Goal: Task Accomplishment & Management: Manage account settings

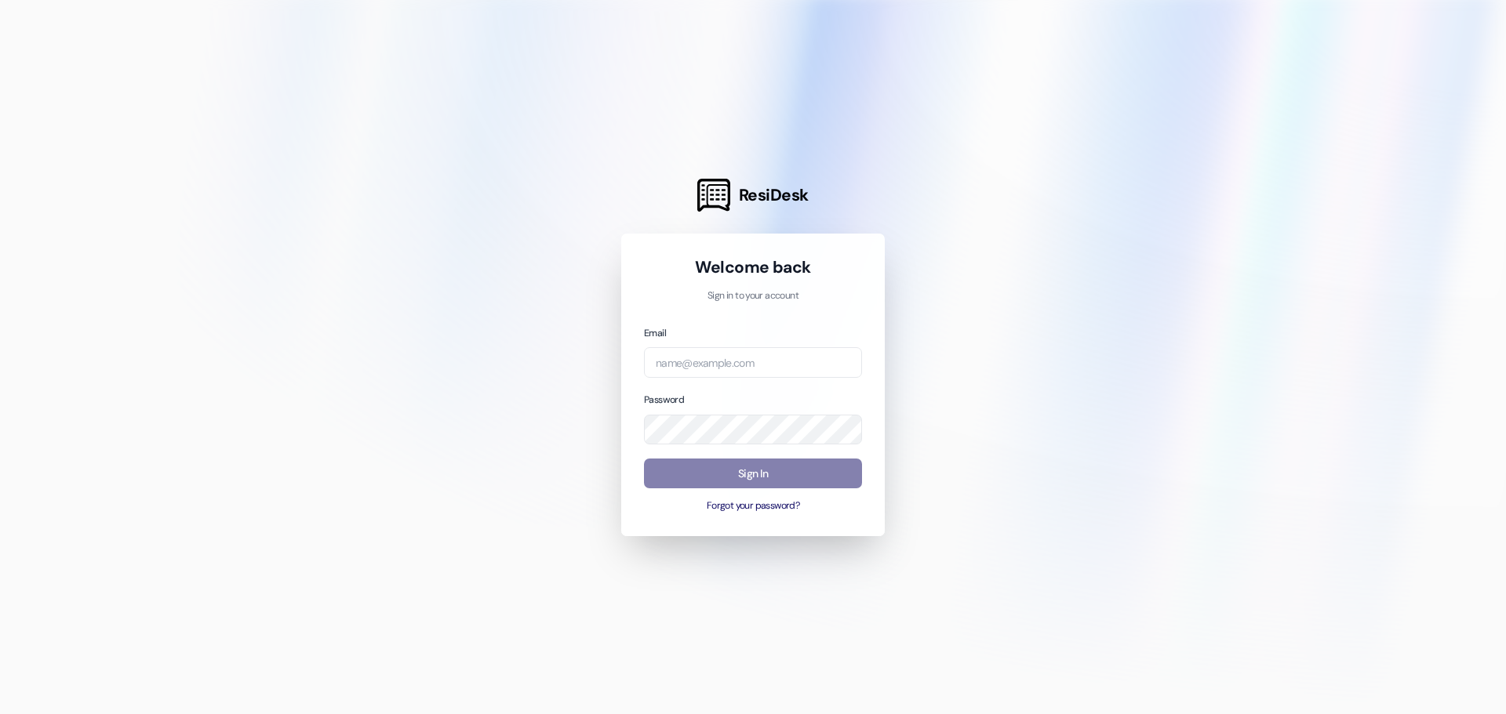
click at [727, 378] on div "Email Password Sign In Forgot your password?" at bounding box center [753, 419] width 218 height 189
click at [731, 366] on input "email" at bounding box center [753, 362] width 218 height 31
type input "[PERSON_NAME][EMAIL_ADDRESS][PERSON_NAME][DOMAIN_NAME]"
click at [768, 484] on button "Sign In" at bounding box center [753, 474] width 218 height 31
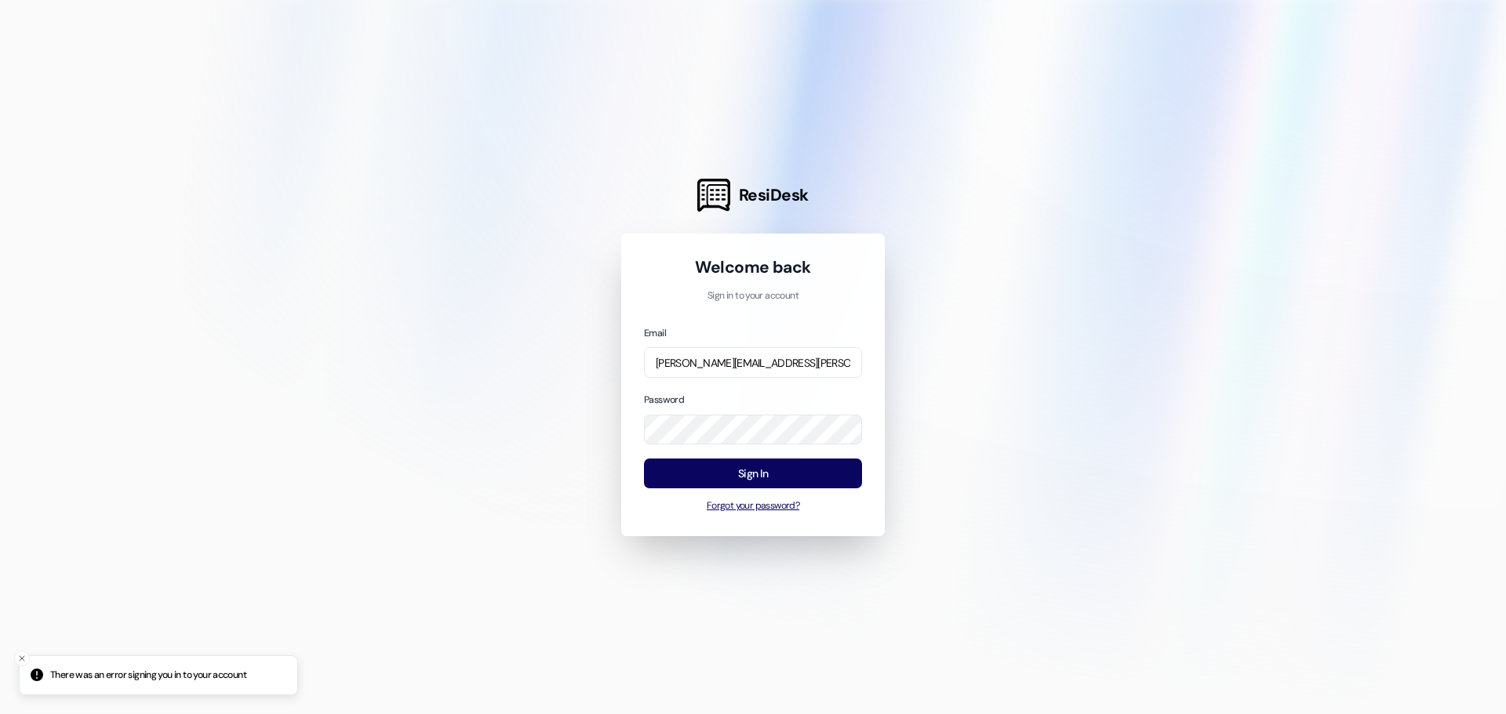
click at [783, 503] on button "Forgot your password?" at bounding box center [753, 506] width 218 height 14
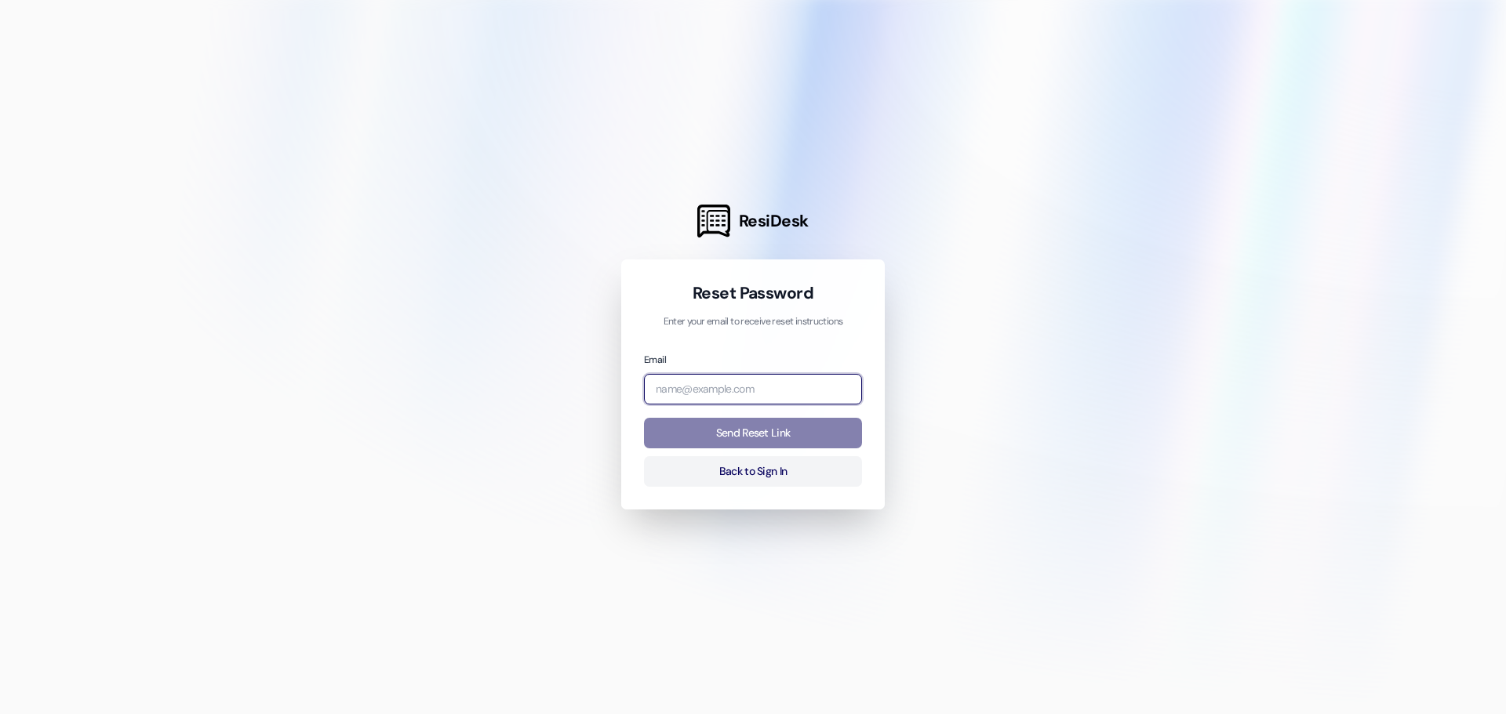
click at [746, 389] on input "email" at bounding box center [753, 389] width 218 height 31
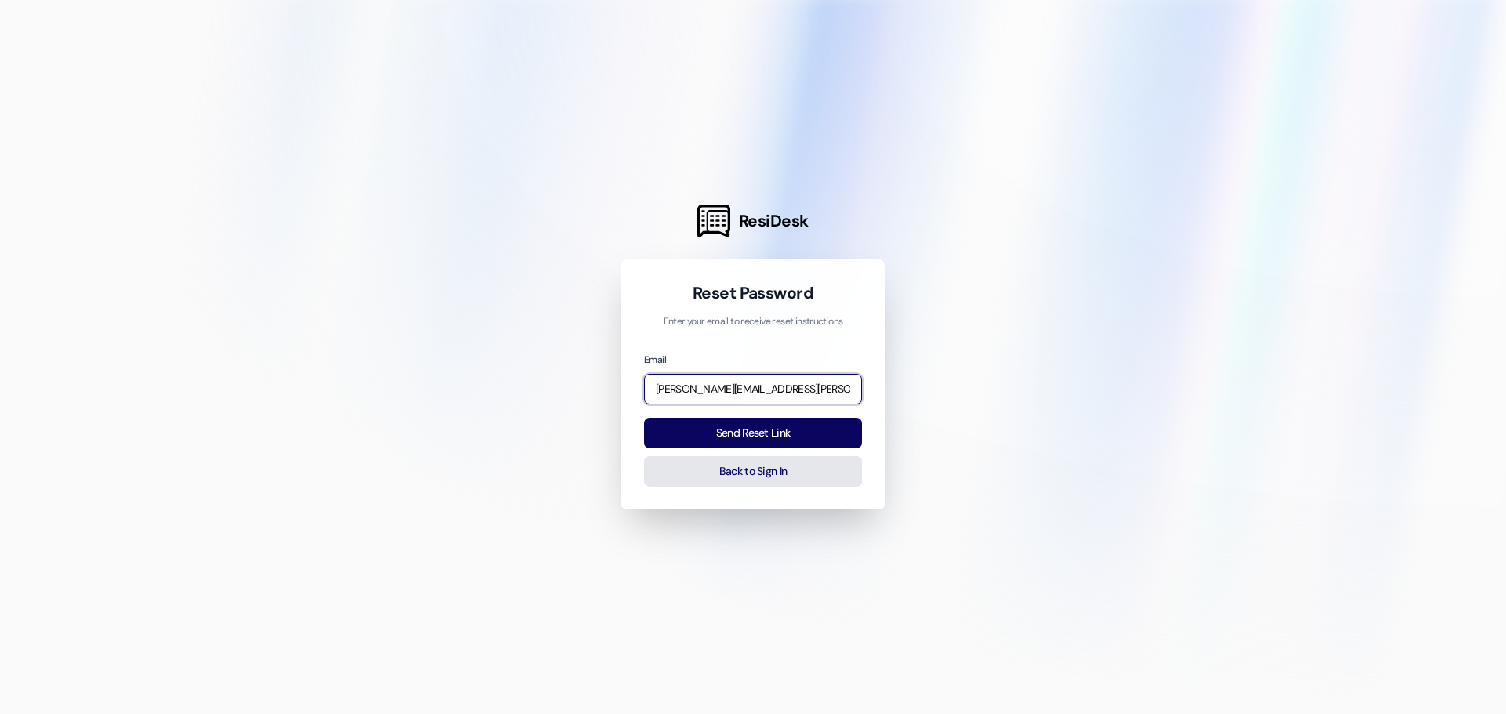
type input "[PERSON_NAME][EMAIL_ADDRESS][PERSON_NAME][DOMAIN_NAME]"
click at [722, 456] on button "Back to Sign In" at bounding box center [753, 471] width 218 height 31
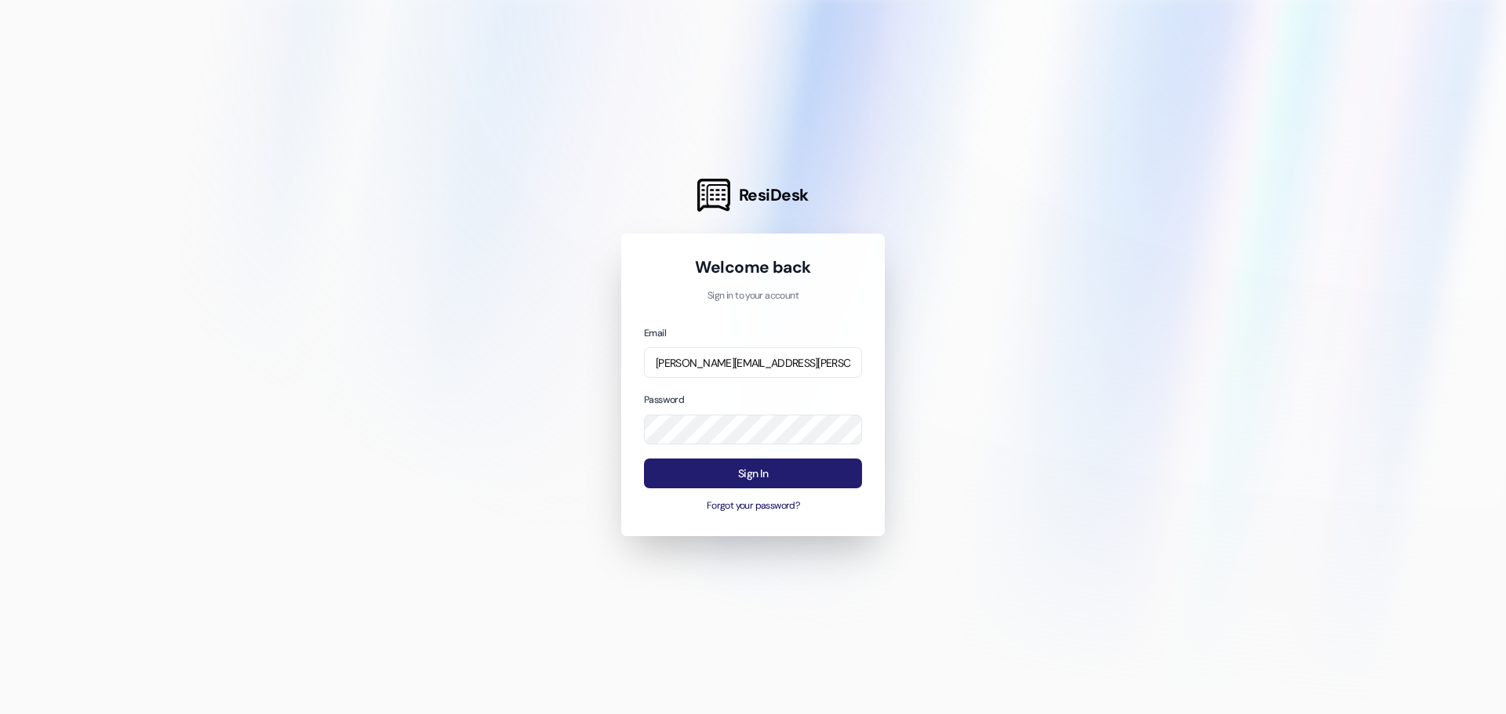
click at [757, 483] on button "Sign In" at bounding box center [753, 474] width 218 height 31
click at [752, 506] on button "Forgot your password?" at bounding box center [753, 506] width 218 height 14
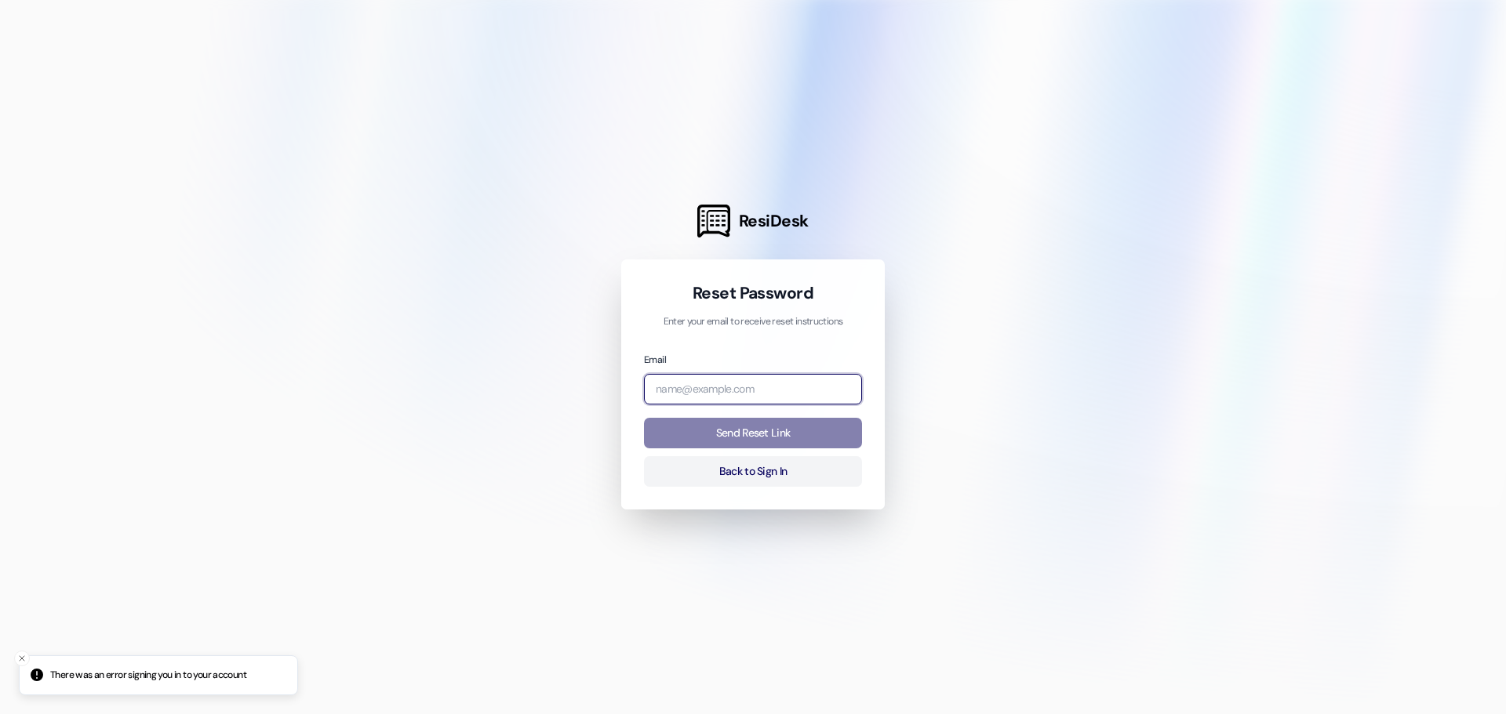
click at [754, 376] on input "email" at bounding box center [753, 389] width 218 height 31
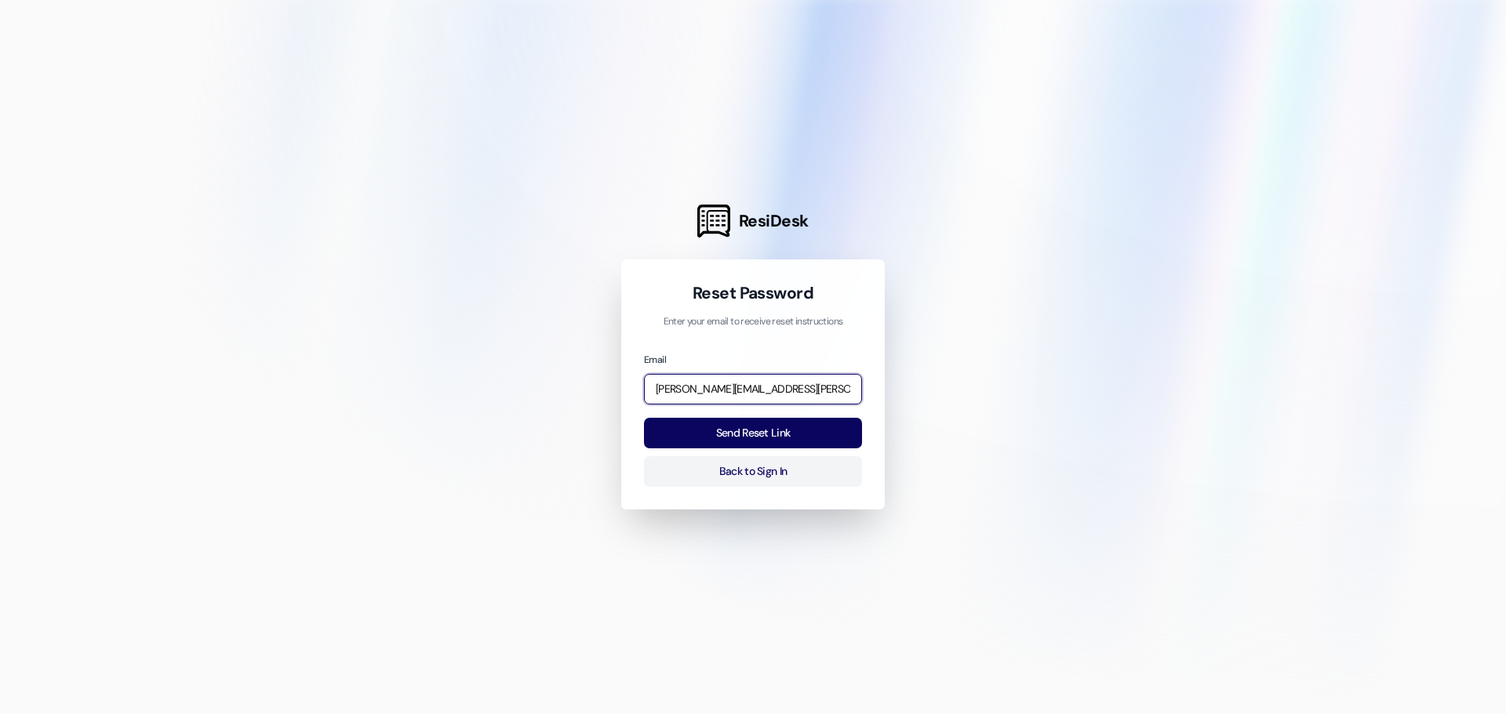
type input "[PERSON_NAME][EMAIL_ADDRESS][PERSON_NAME][DOMAIN_NAME]"
click at [783, 438] on button "Send Reset Link" at bounding box center [753, 433] width 218 height 31
click at [655, 390] on input "[PERSON_NAME][EMAIL_ADDRESS][PERSON_NAME][DOMAIN_NAME]" at bounding box center [753, 389] width 218 height 31
click at [759, 436] on button "Send Reset Link" at bounding box center [753, 433] width 218 height 31
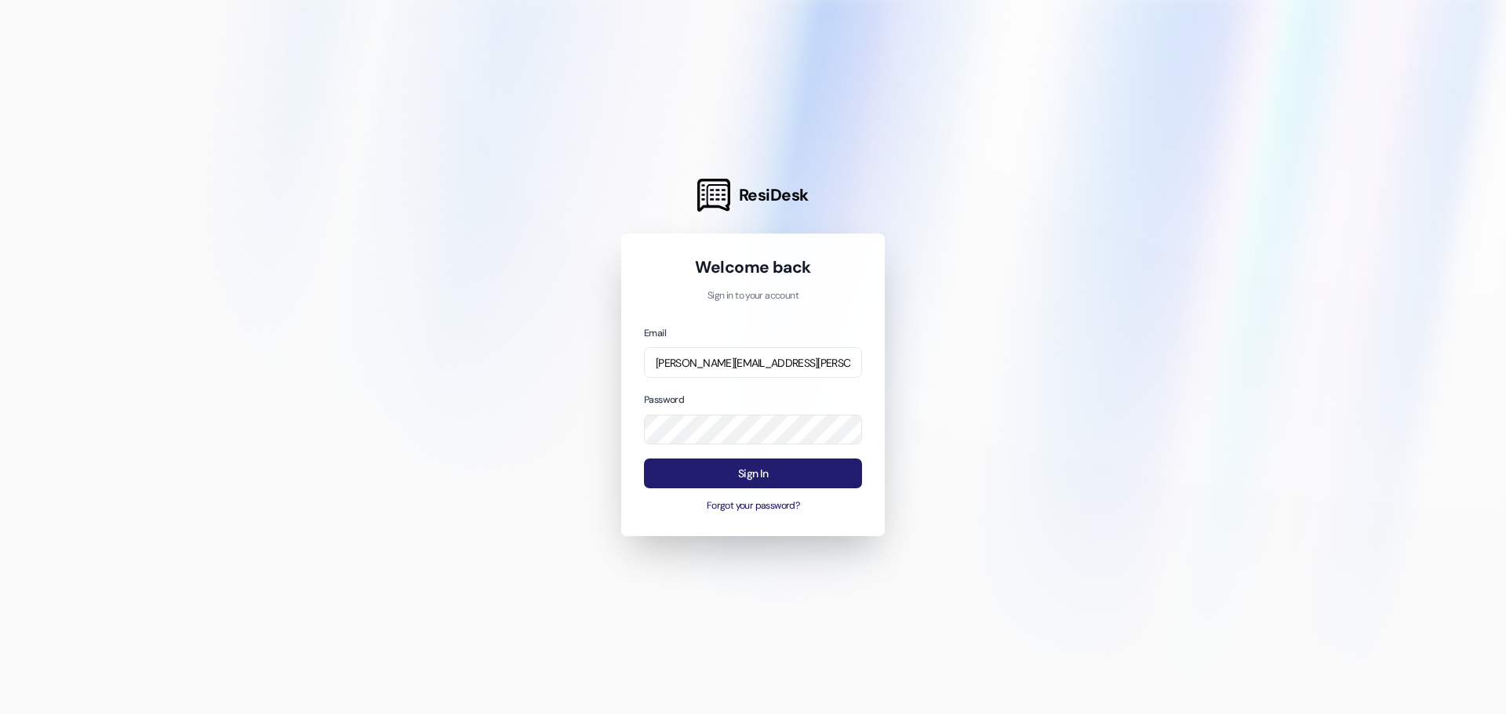
click at [736, 466] on button "Sign In" at bounding box center [753, 474] width 218 height 31
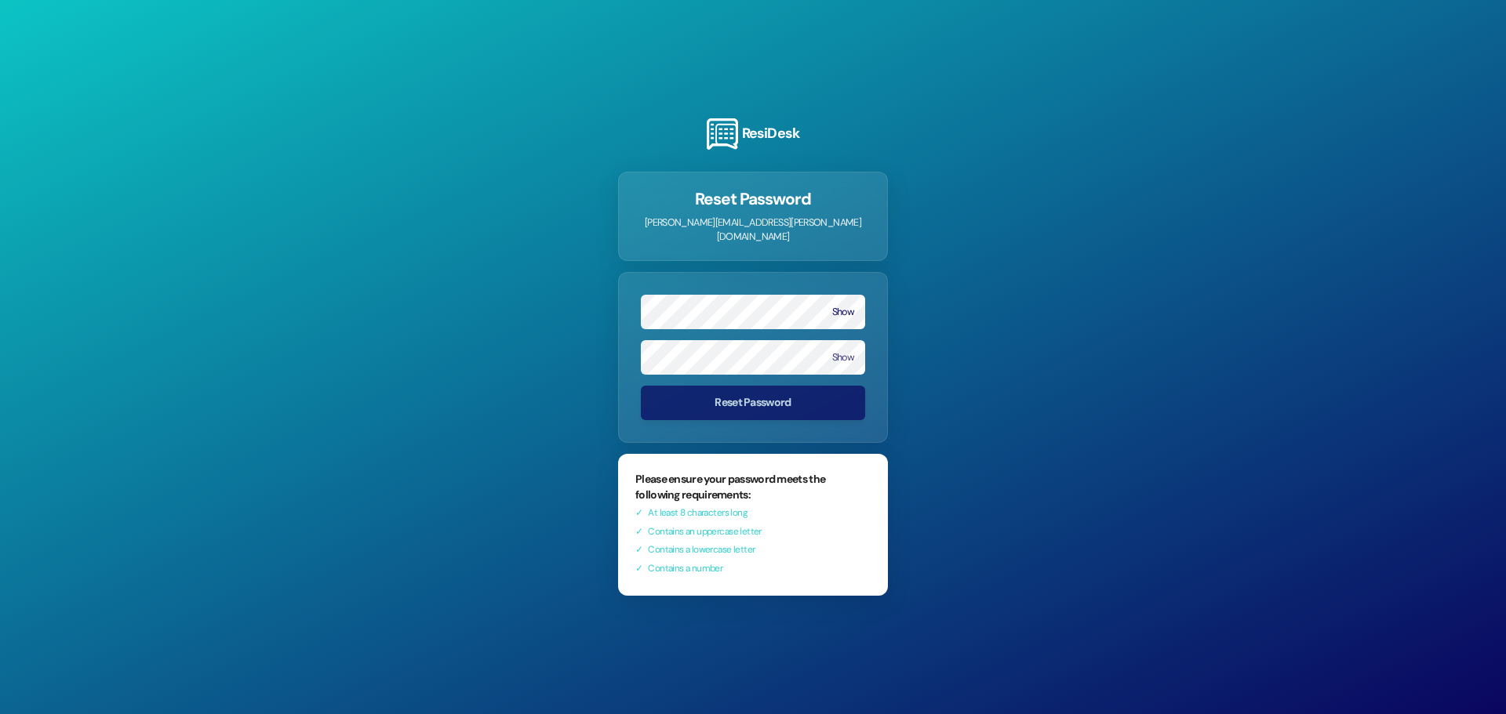
click at [847, 383] on form "Show Show Reset Password" at bounding box center [753, 357] width 270 height 171
click at [838, 307] on button "Show" at bounding box center [843, 312] width 22 height 11
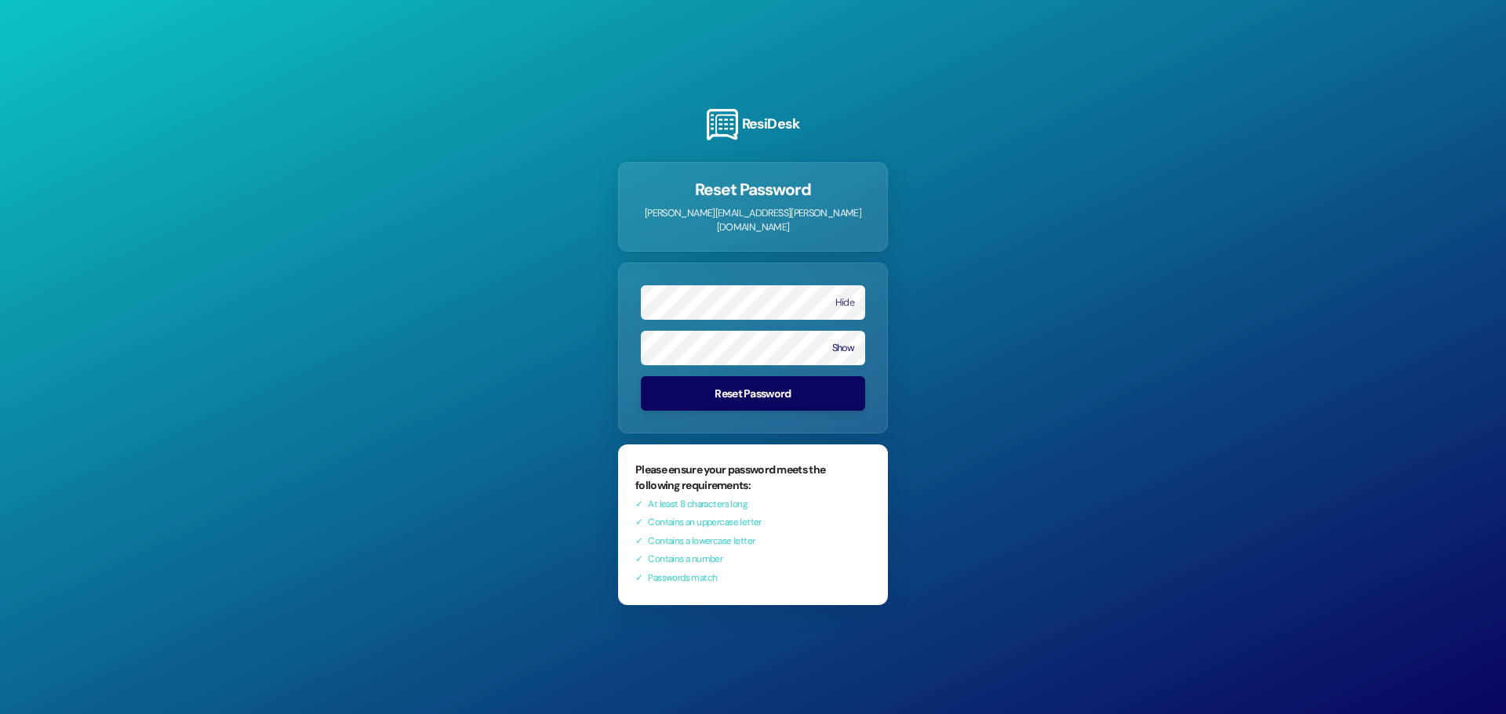
click at [848, 343] on button "Show" at bounding box center [843, 348] width 22 height 11
click at [776, 390] on button "Reset Password" at bounding box center [753, 393] width 224 height 35
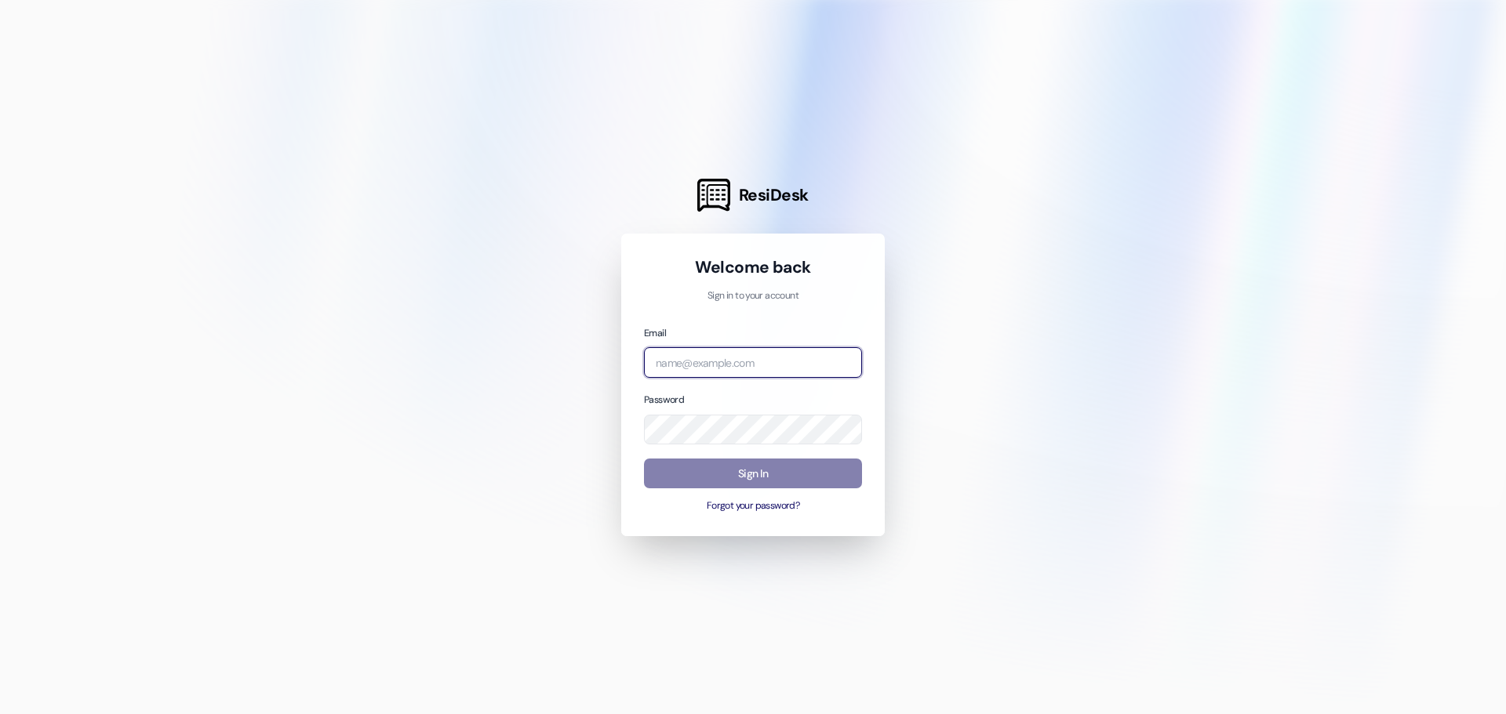
click at [708, 356] on input "email" at bounding box center [753, 362] width 218 height 31
type input "[PERSON_NAME][EMAIL_ADDRESS][PERSON_NAME][DOMAIN_NAME]"
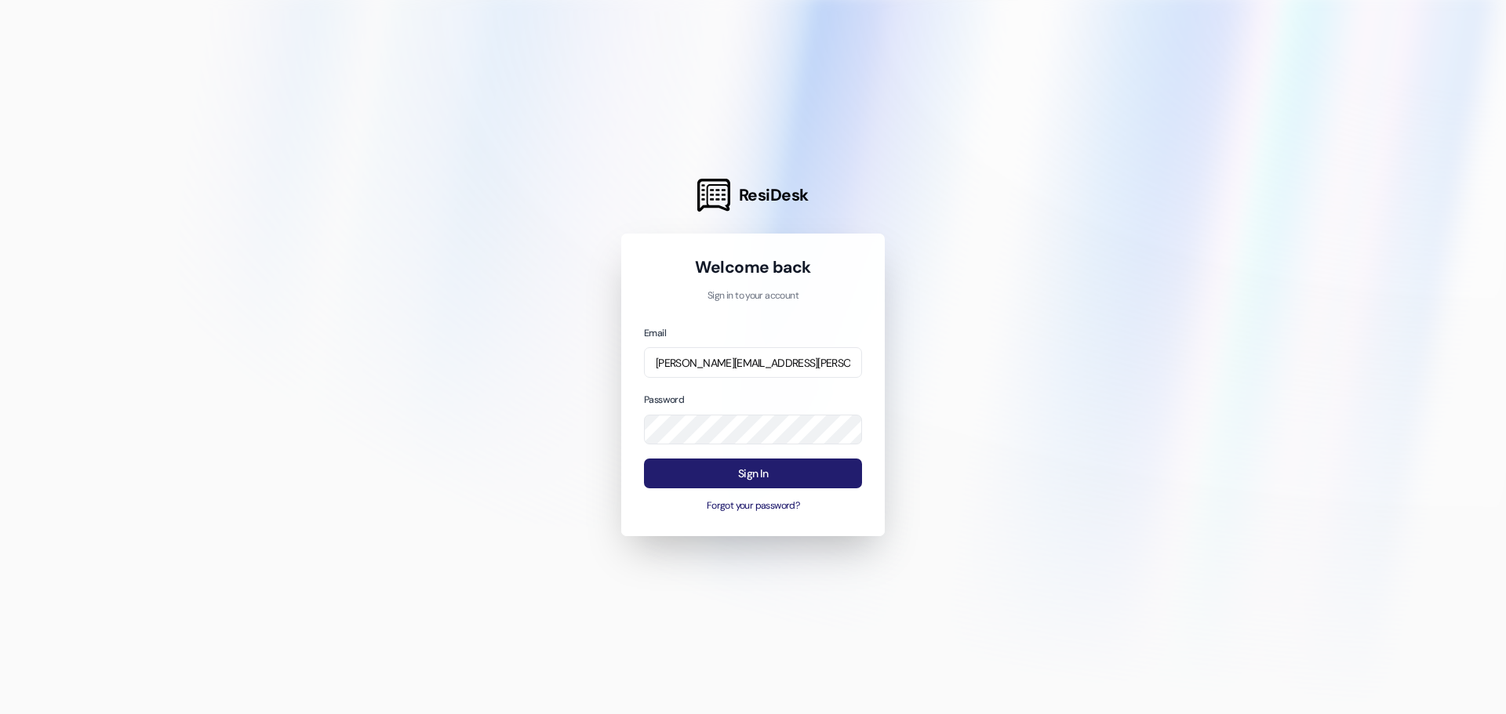
click at [761, 479] on button "Sign In" at bounding box center [753, 474] width 218 height 31
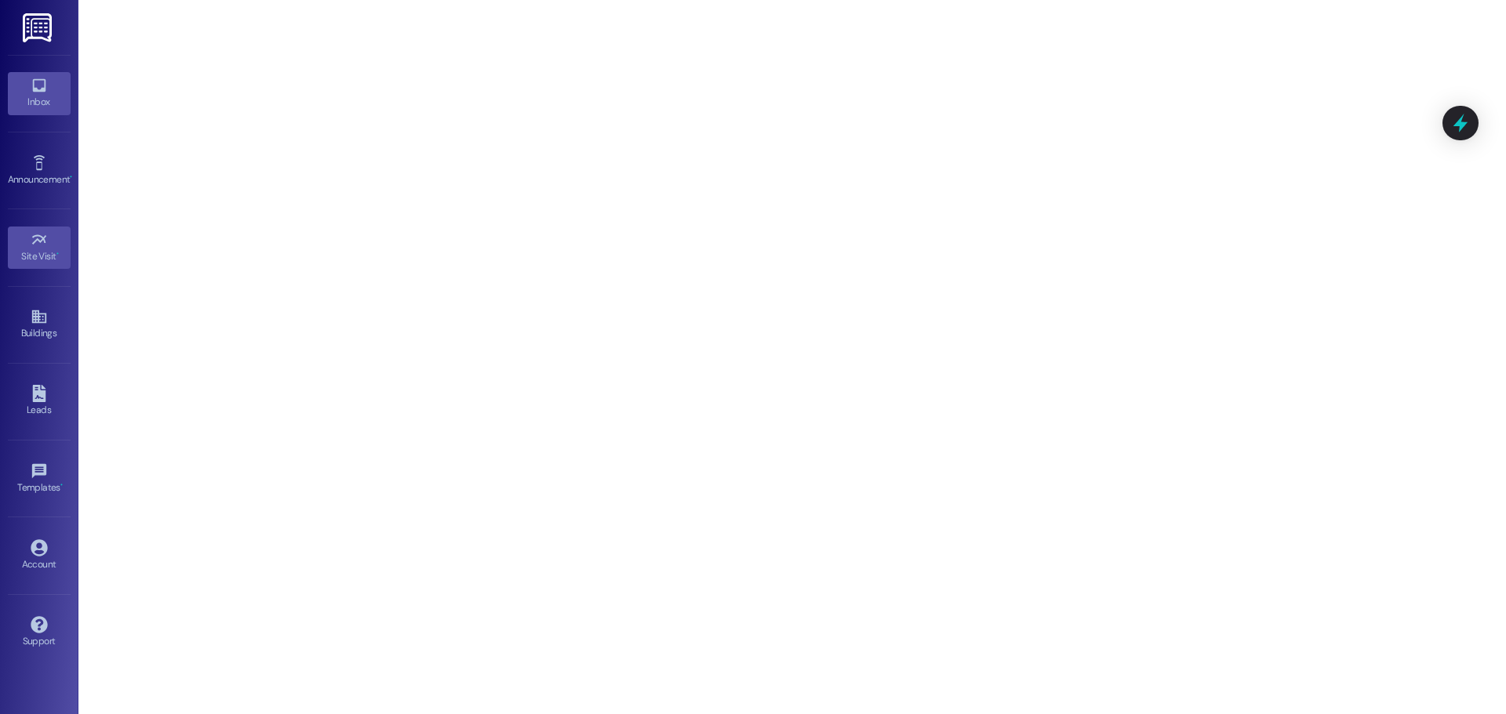
click at [38, 93] on icon at bounding box center [39, 85] width 17 height 17
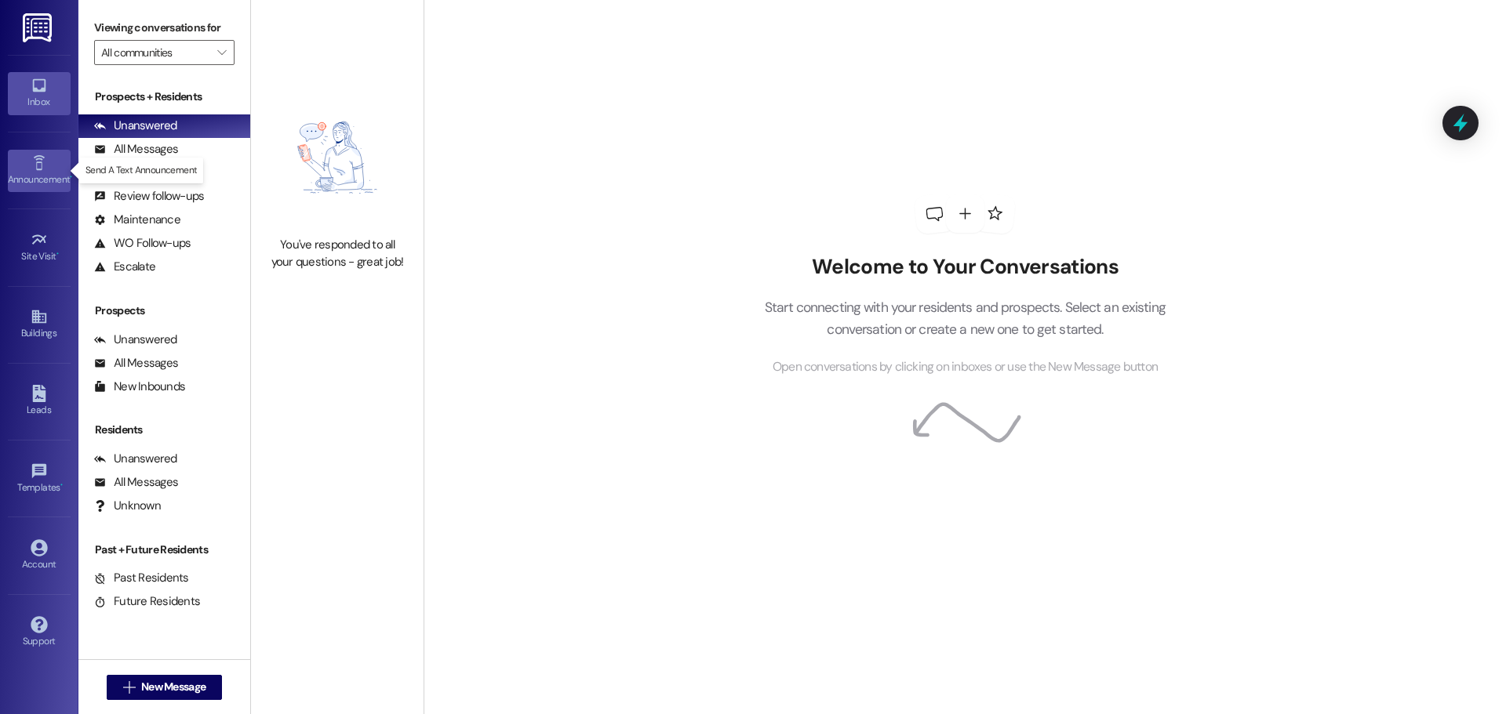
click at [51, 170] on link "Announcement •" at bounding box center [39, 171] width 63 height 42
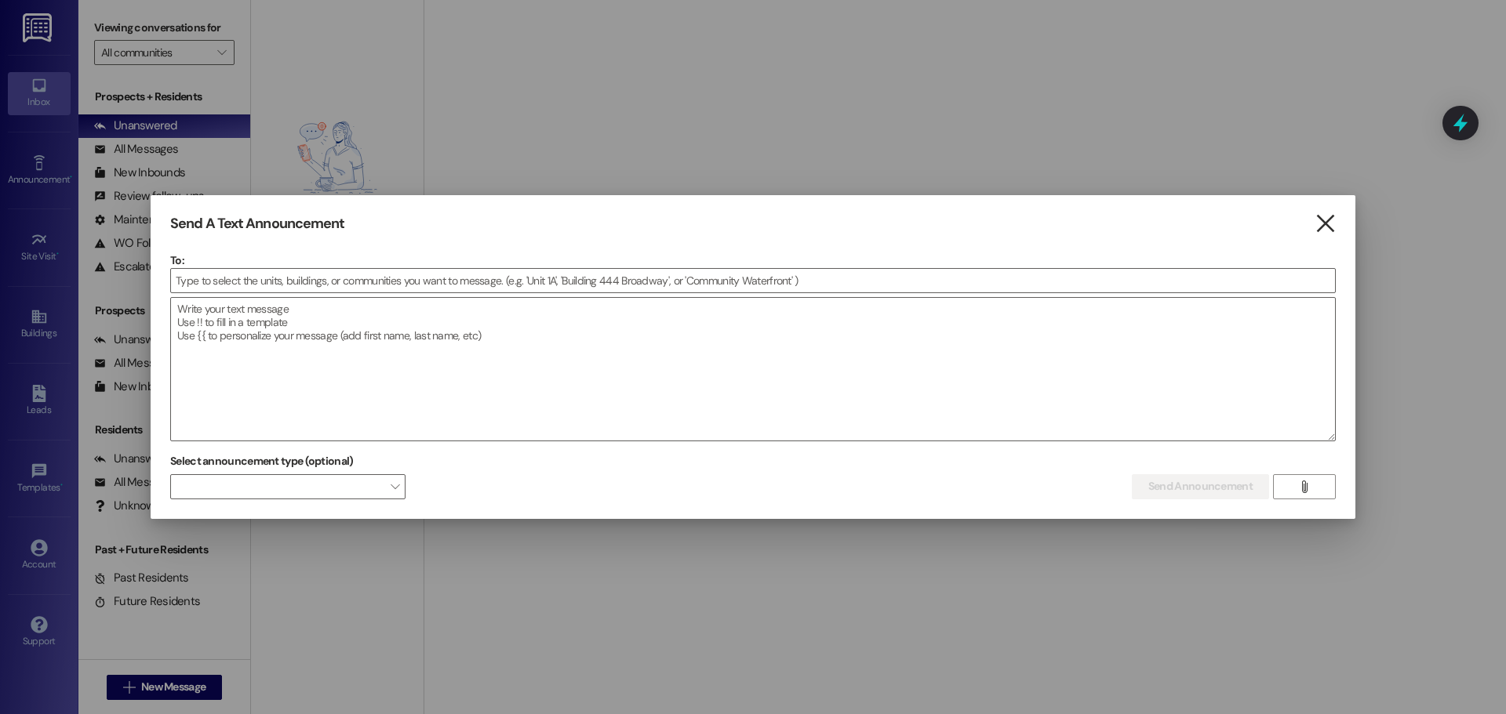
click at [1332, 225] on icon "" at bounding box center [1324, 224] width 21 height 16
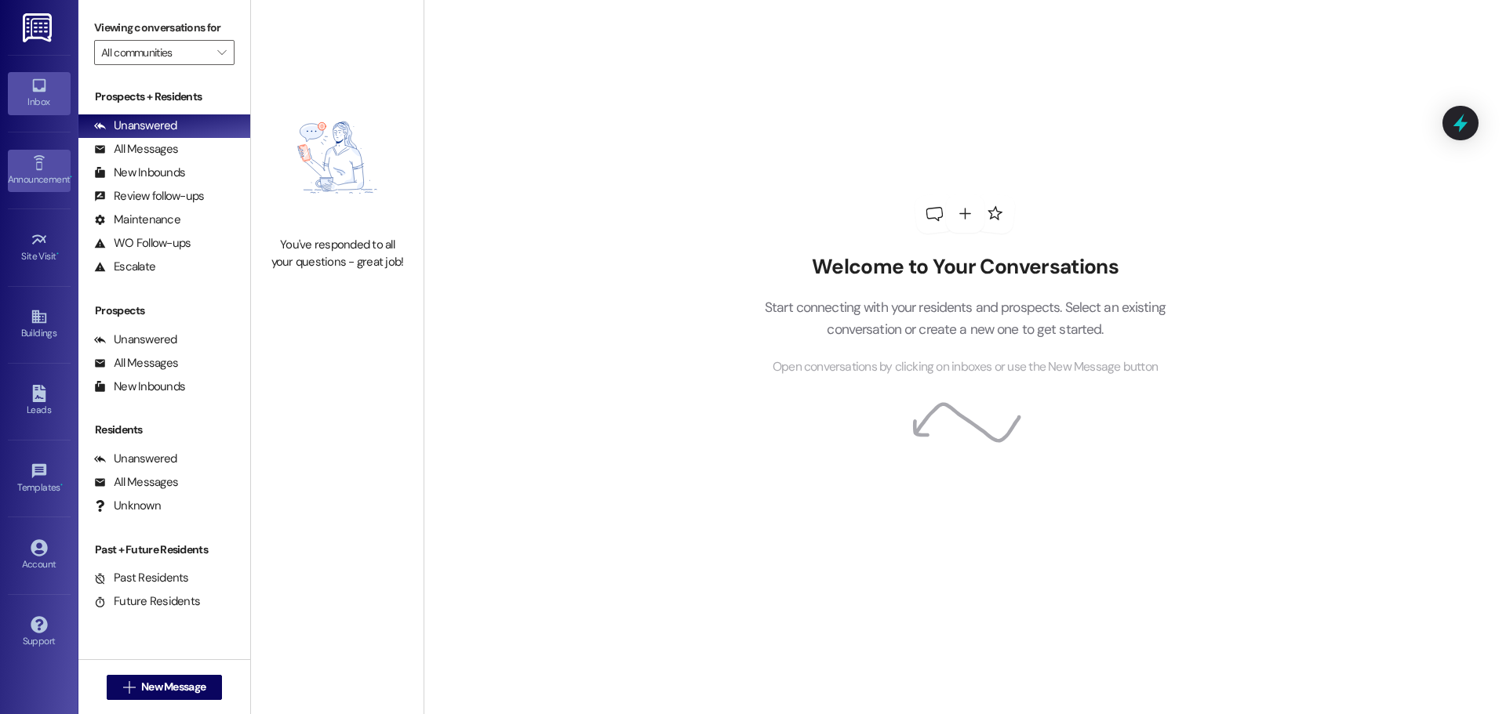
click at [45, 178] on div "Announcement •" at bounding box center [39, 180] width 78 height 16
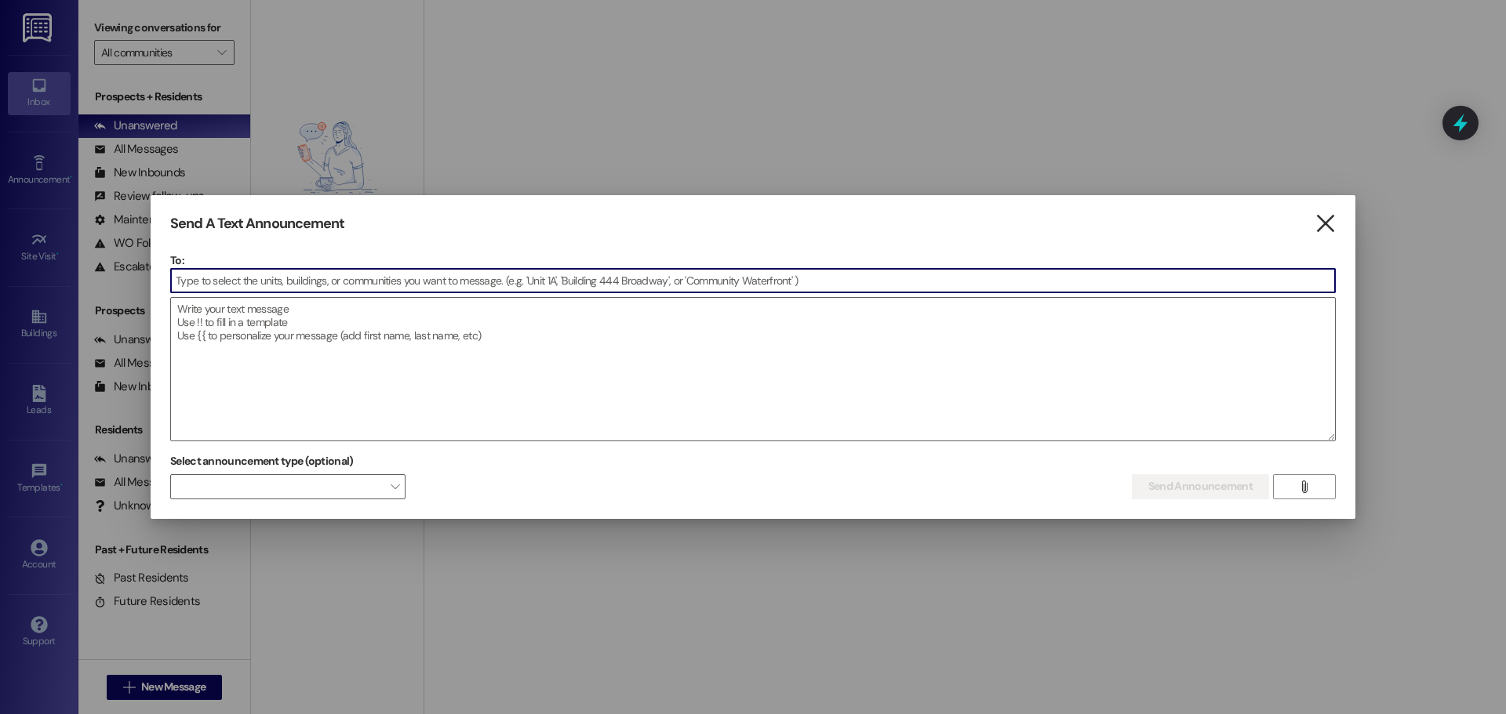
click at [1319, 218] on icon "" at bounding box center [1324, 224] width 21 height 16
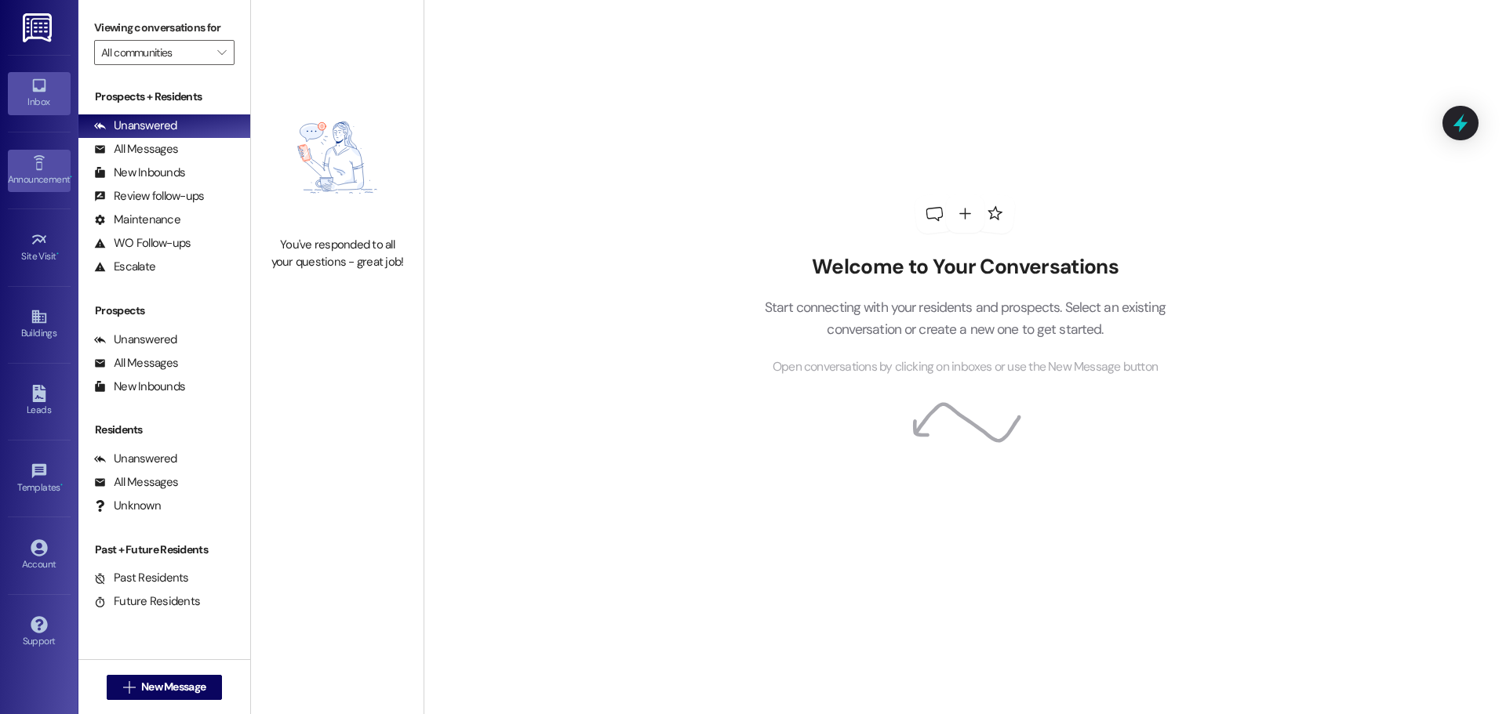
click at [50, 165] on link "Announcement •" at bounding box center [39, 171] width 63 height 42
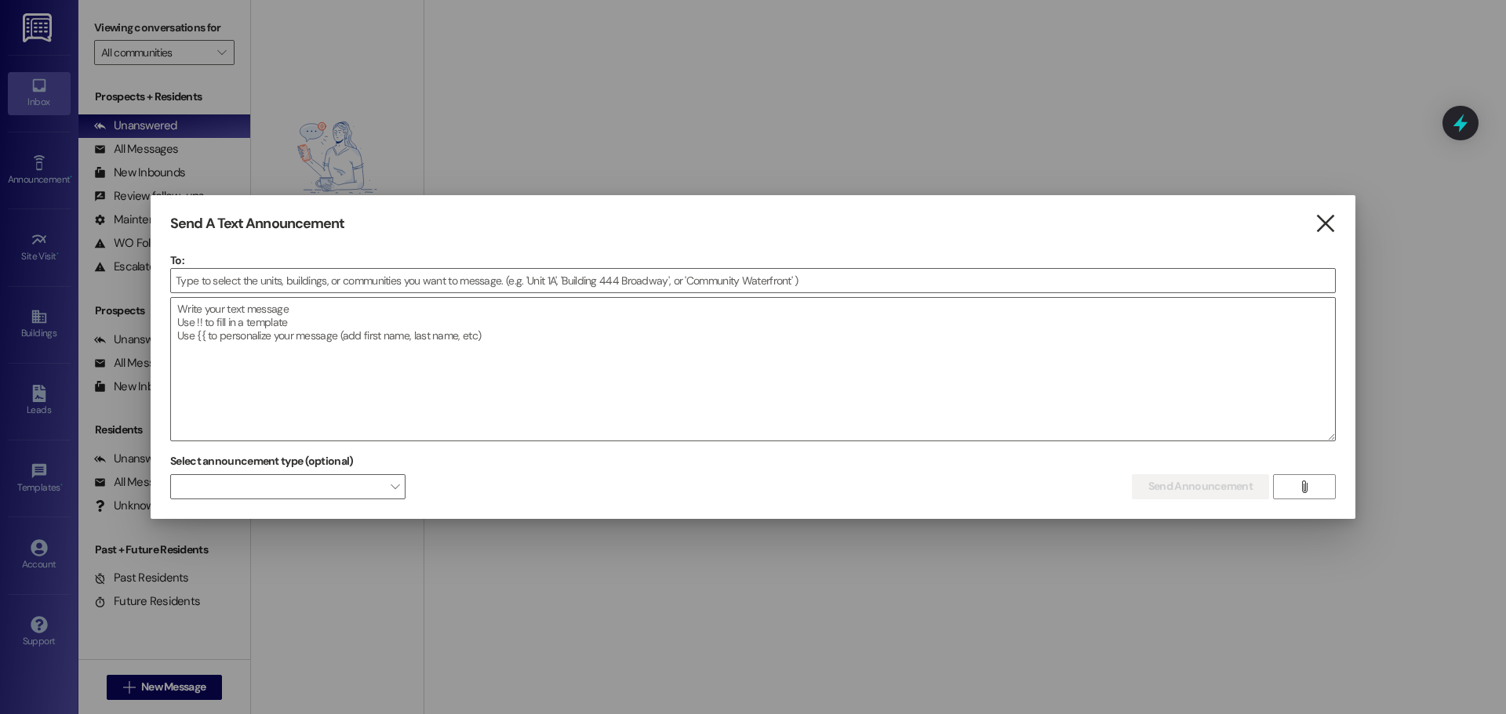
click at [1330, 220] on icon "" at bounding box center [1324, 224] width 21 height 16
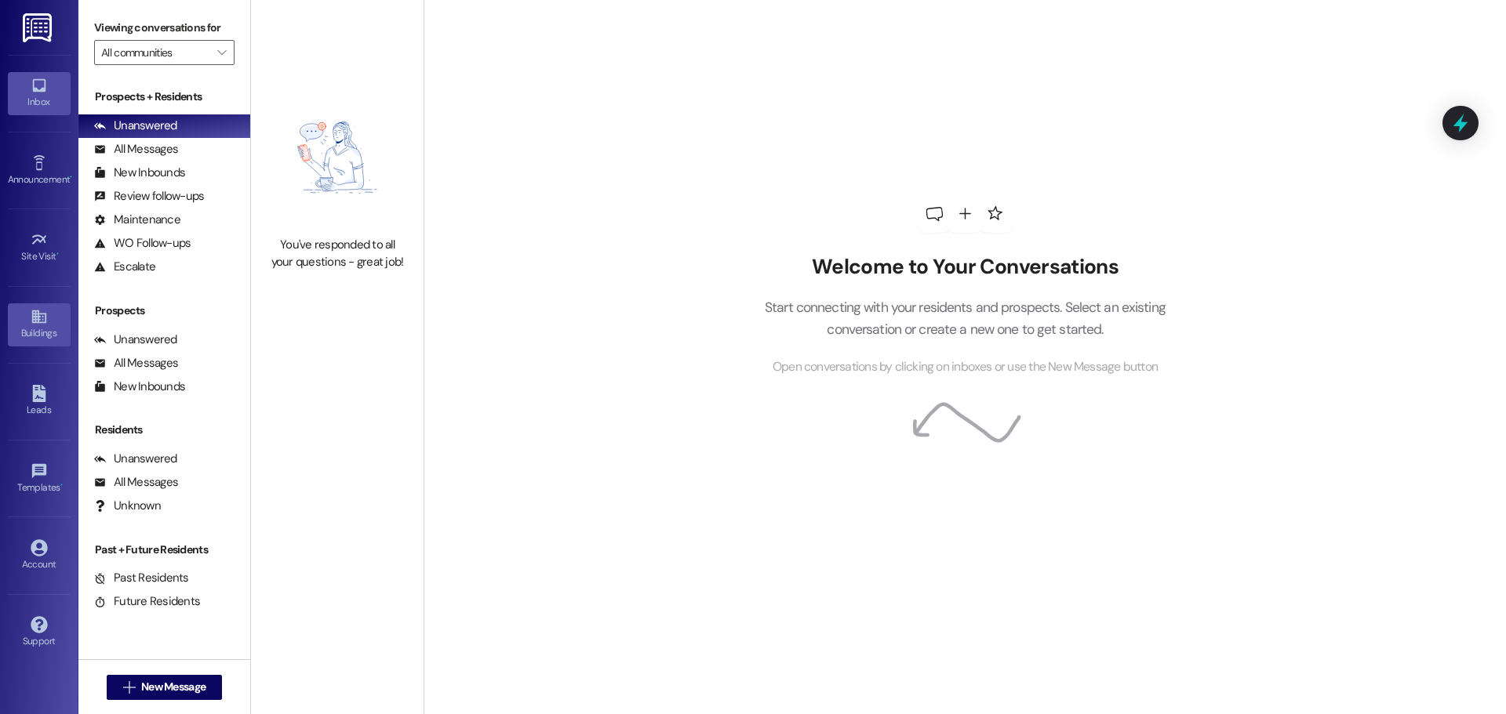
click at [56, 329] on div "Buildings" at bounding box center [39, 333] width 78 height 16
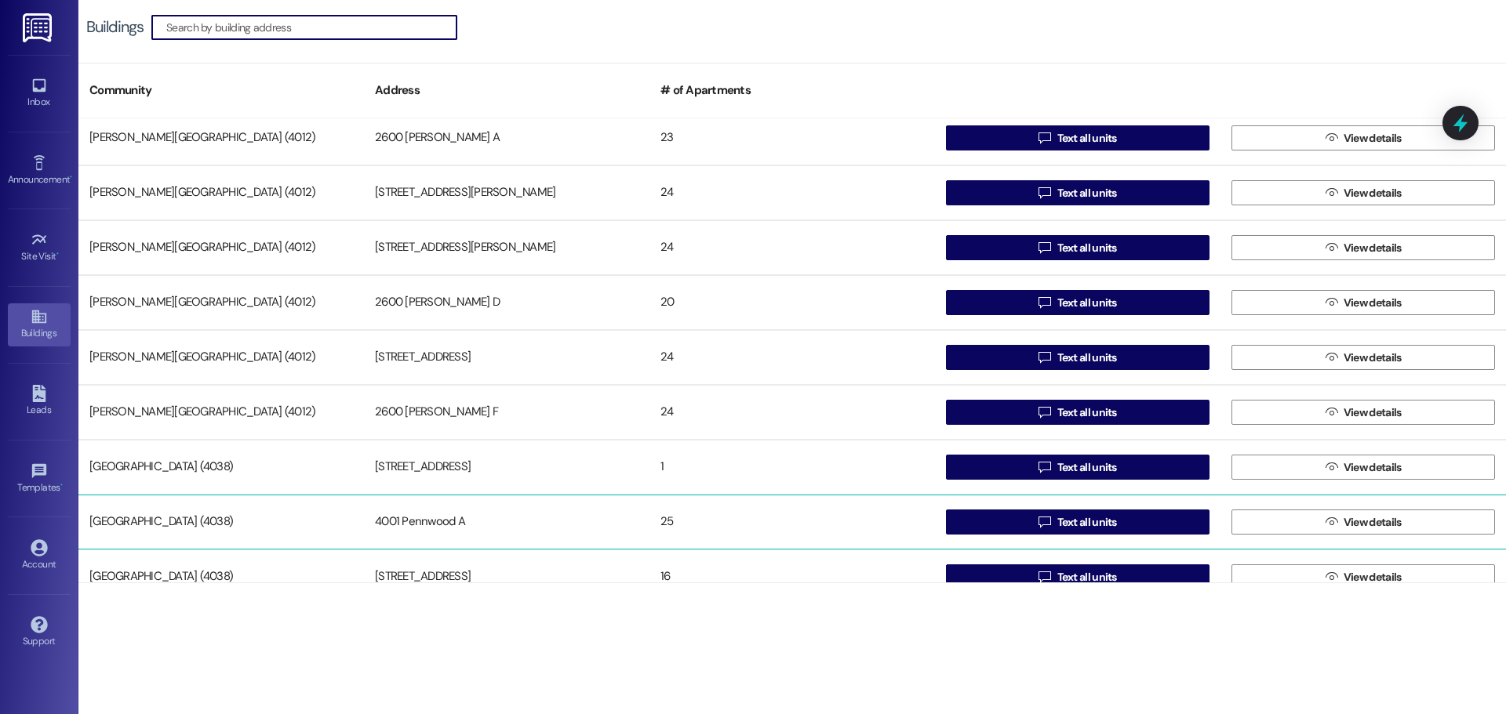
scroll to position [6, 0]
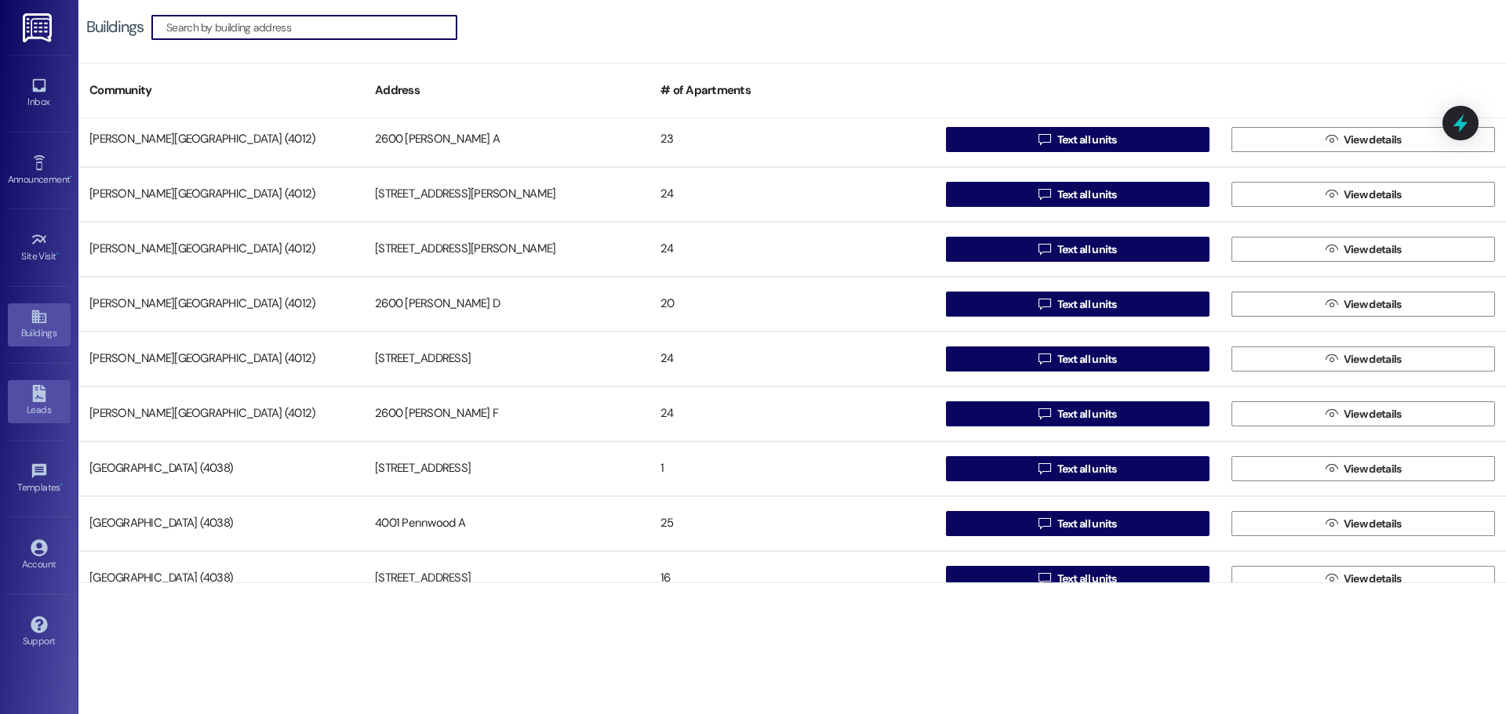
click at [47, 398] on icon at bounding box center [39, 393] width 17 height 17
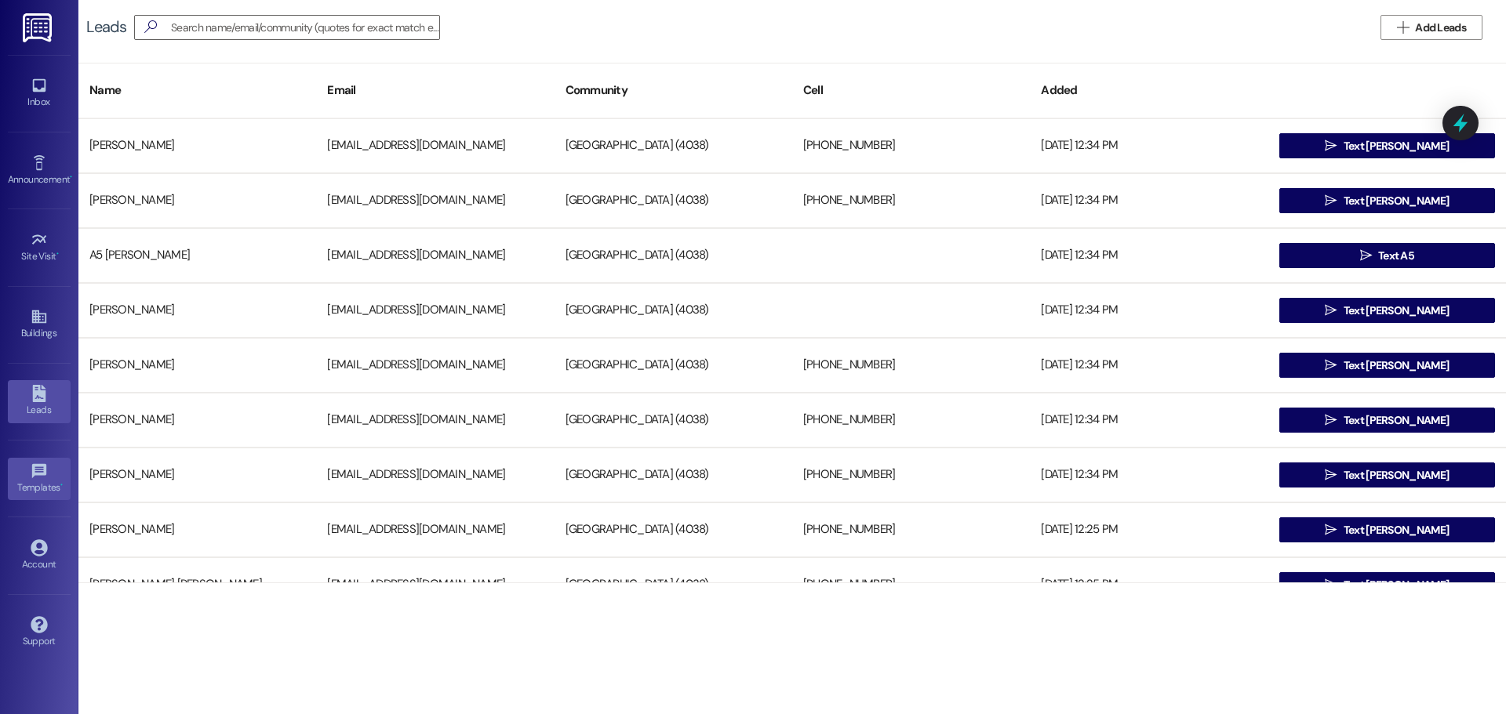
click at [44, 474] on icon at bounding box center [38, 470] width 14 height 14
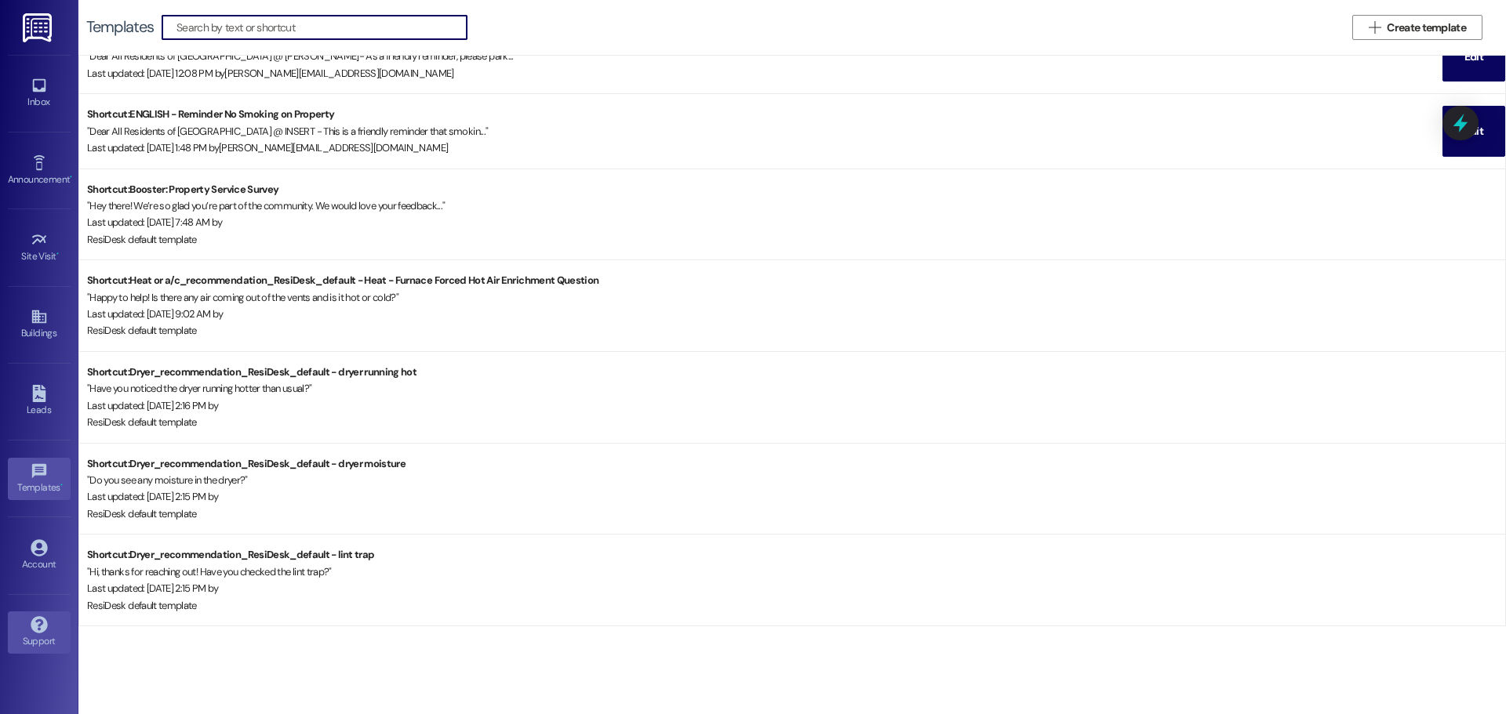
scroll to position [37, 0]
click at [40, 557] on div "Account" at bounding box center [39, 565] width 78 height 16
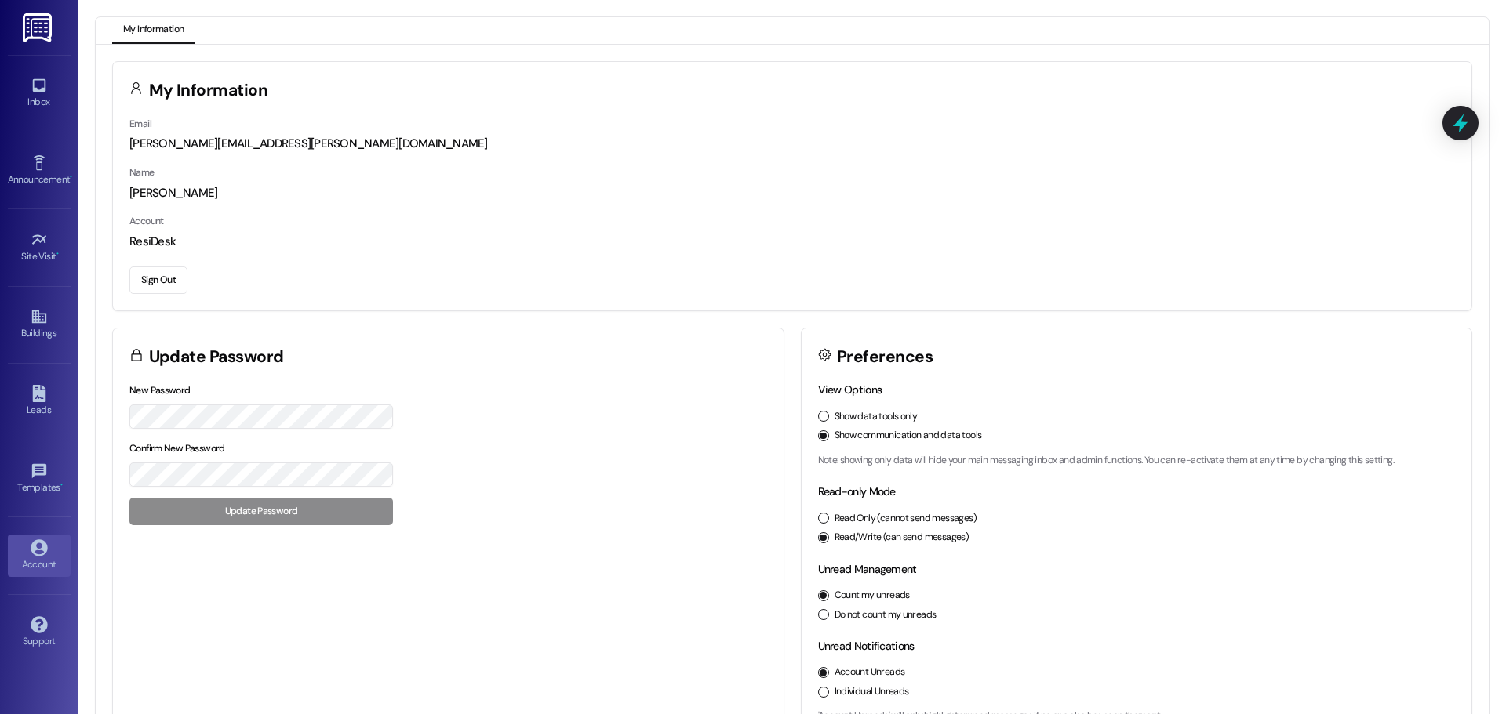
click at [36, 39] on img at bounding box center [39, 27] width 32 height 29
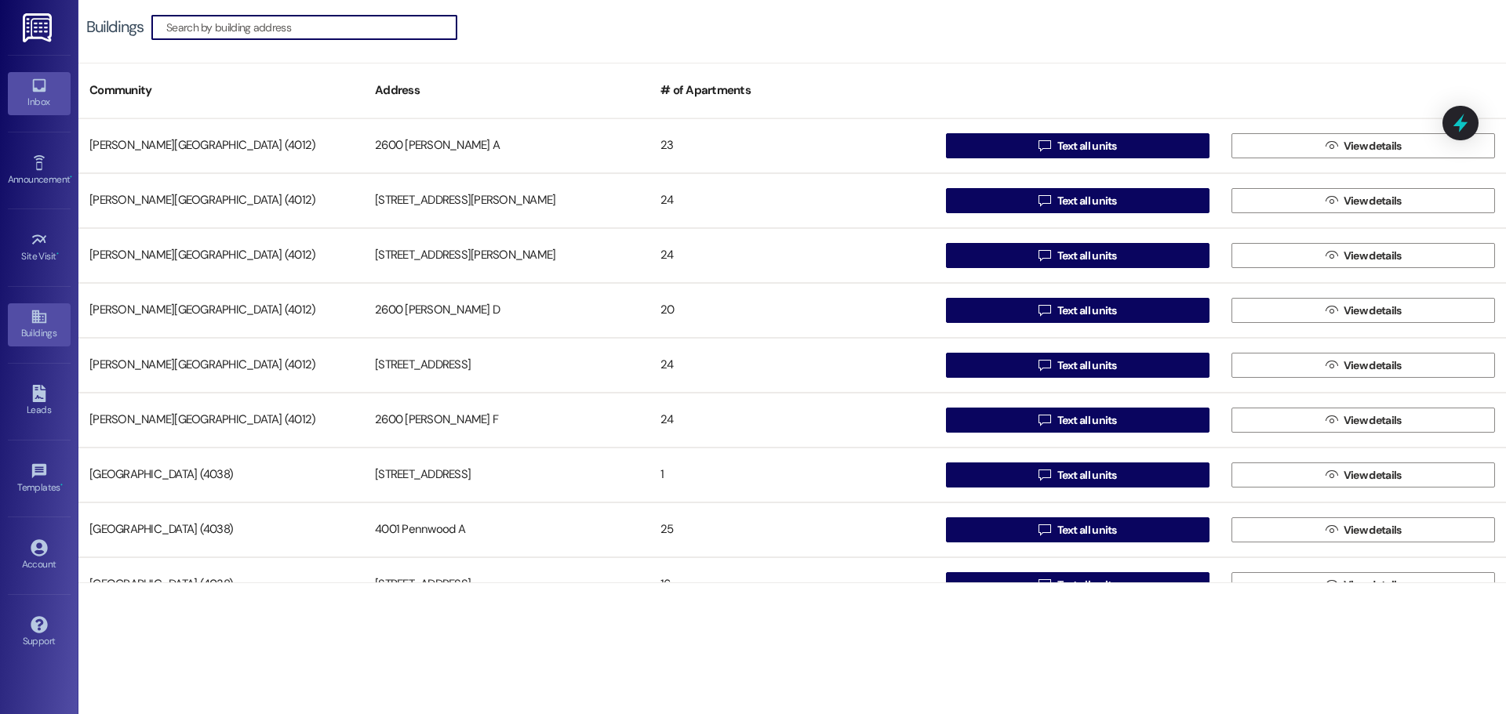
click at [49, 109] on div "Inbox" at bounding box center [39, 102] width 78 height 16
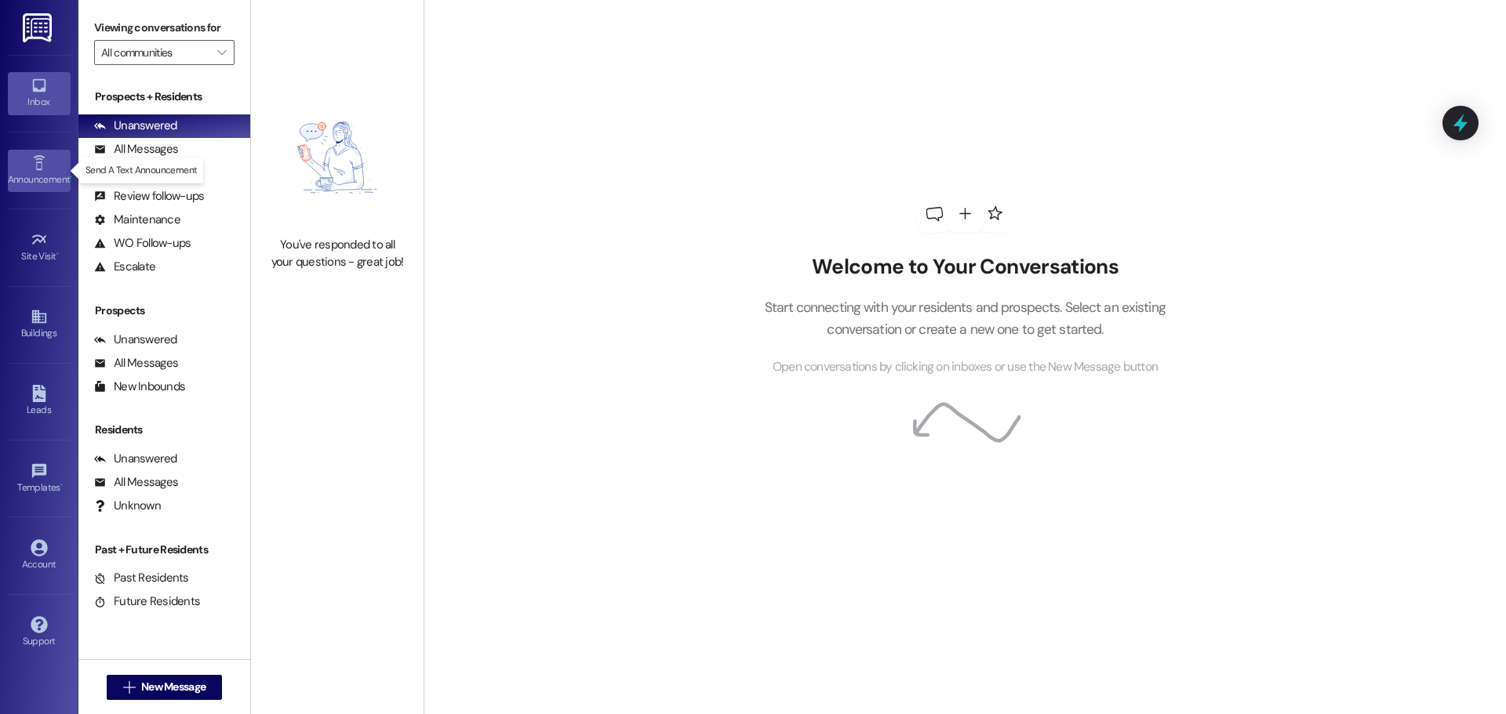
click at [42, 172] on div "Announcement •" at bounding box center [39, 180] width 78 height 16
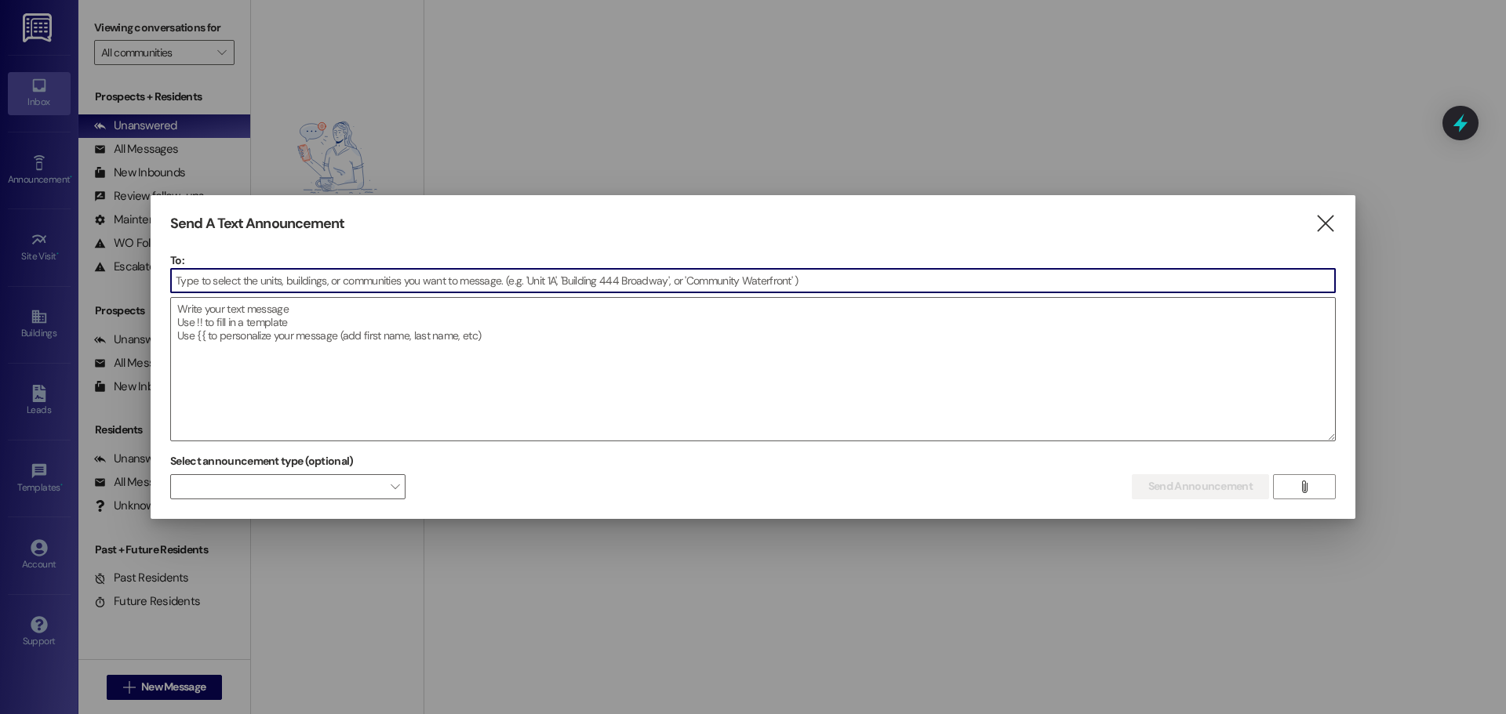
click at [1328, 223] on icon "" at bounding box center [1324, 224] width 21 height 16
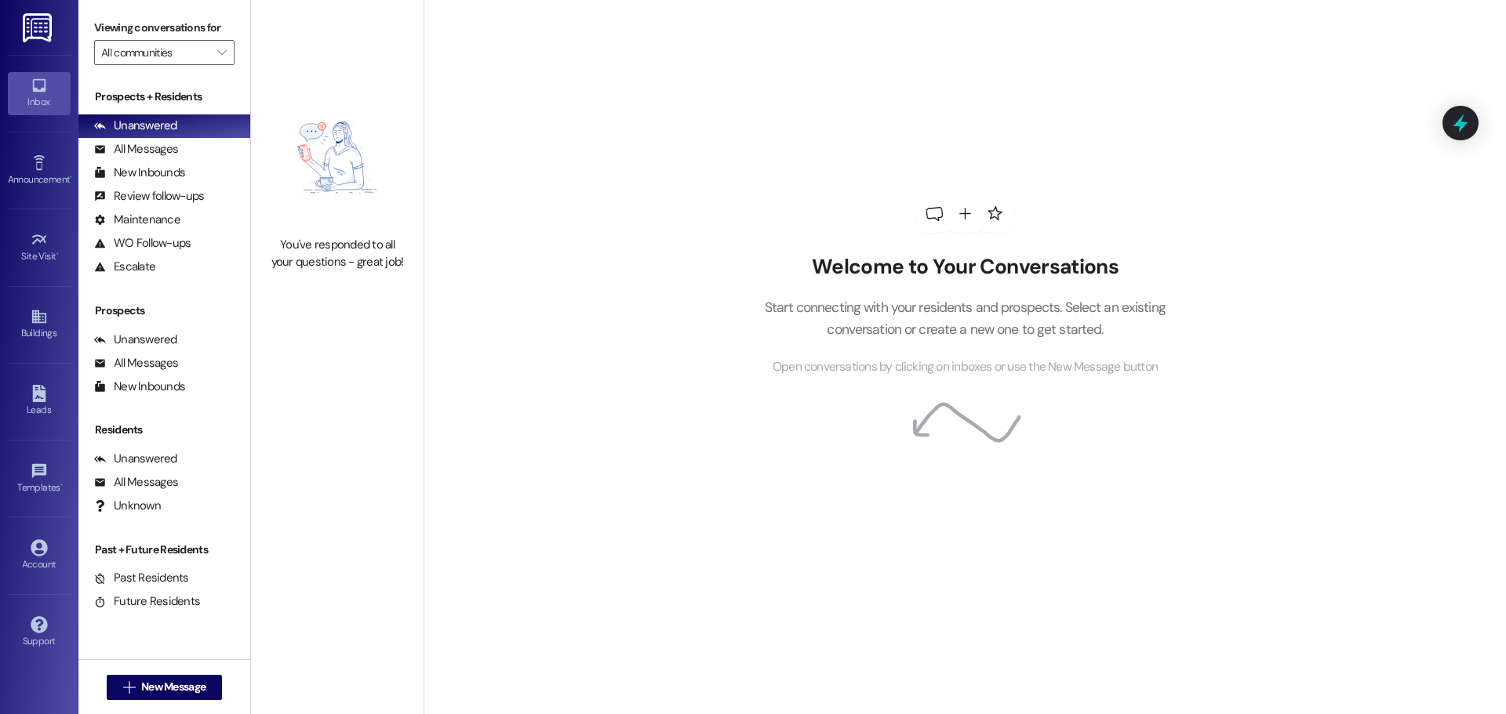
drag, startPoint x: 726, startPoint y: 75, endPoint x: 599, endPoint y: 29, distance: 135.2
click at [720, 78] on div "Welcome to Your Conversations Start connecting with your residents and prospect…" at bounding box center [964, 357] width 1082 height 714
drag, startPoint x: 594, startPoint y: 345, endPoint x: 548, endPoint y: 151, distance: 199.7
click at [587, 310] on div "Welcome to Your Conversations Start connecting with your residents and prospect…" at bounding box center [964, 357] width 1082 height 714
